Goal: Information Seeking & Learning: Learn about a topic

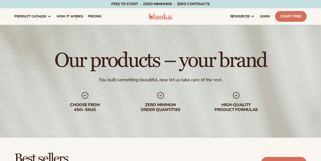
click at [273, 20] on div "resources connect your store" at bounding box center [244, 16] width 132 height 16
click at [266, 16] on span "LOGIN" at bounding box center [265, 16] width 10 height 4
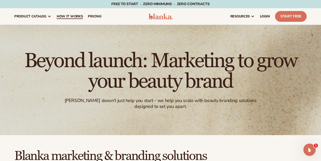
click at [70, 18] on span "How It Works" at bounding box center [70, 16] width 26 height 4
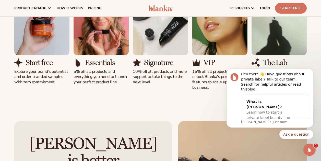
scroll to position [361, 0]
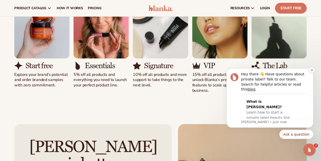
click at [313, 71] on icon "Dismiss notification" at bounding box center [312, 70] width 3 height 3
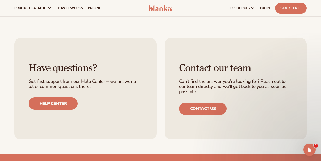
scroll to position [975, 0]
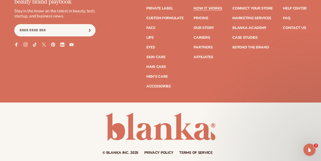
click at [126, 77] on div "Join the Blank Slate – your beauty brand playbook Stay in the know on the lates…" at bounding box center [160, 47] width 321 height 110
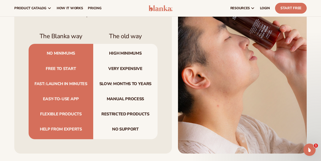
scroll to position [0, 0]
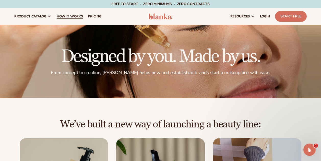
click at [64, 17] on span "How It Works" at bounding box center [70, 16] width 26 height 4
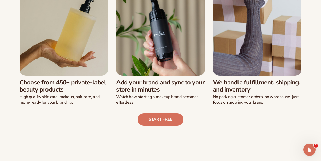
scroll to position [152, 0]
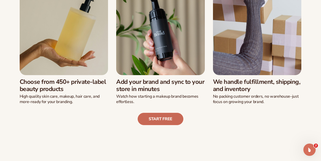
click at [163, 115] on link "Start free" at bounding box center [161, 119] width 46 height 12
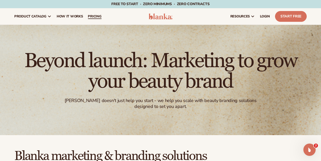
click at [99, 14] on span "pricing" at bounding box center [95, 16] width 14 height 4
